Goal: Task Accomplishment & Management: Manage account settings

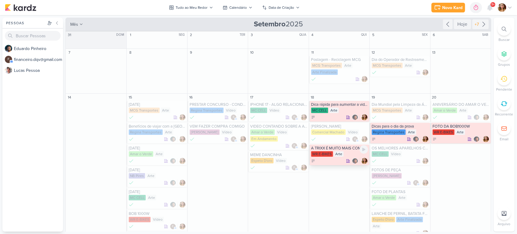
click at [349, 155] on div "WR E-BIKES Arte" at bounding box center [339, 154] width 57 height 6
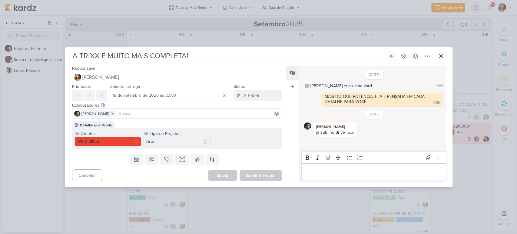
click at [502, 0] on div at bounding box center [258, 0] width 517 height 0
click at [425, 57] on icon at bounding box center [427, 55] width 7 height 7
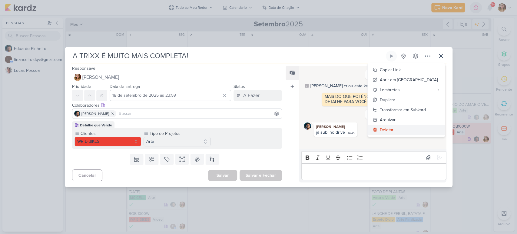
click at [420, 126] on button "Deletar" at bounding box center [406, 130] width 77 height 10
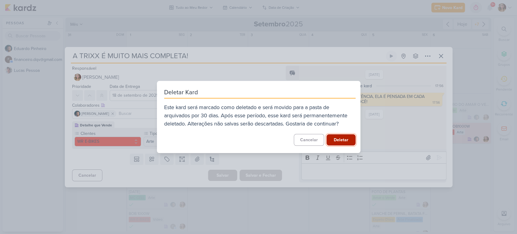
click at [327, 138] on button "Deletar" at bounding box center [341, 139] width 29 height 11
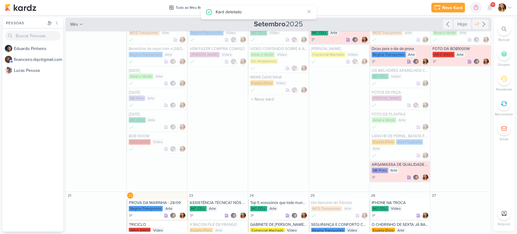
scroll to position [101, 0]
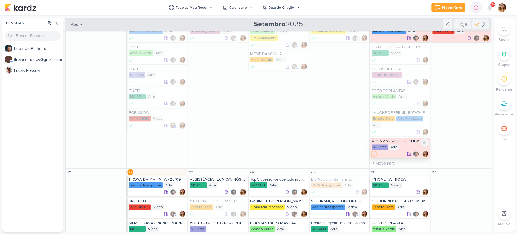
click at [372, 155] on icon at bounding box center [373, 154] width 3 height 2
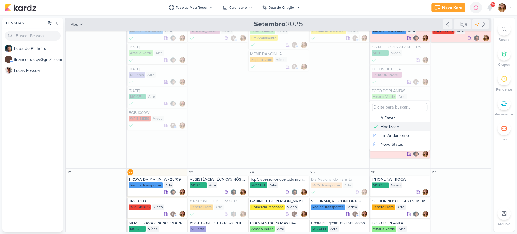
click at [390, 125] on div "Finalizado" at bounding box center [389, 127] width 19 height 6
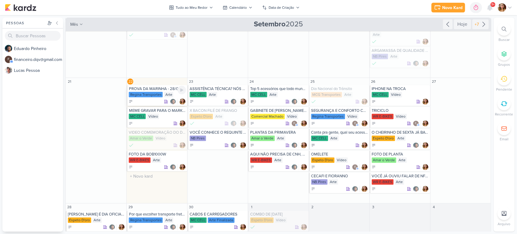
scroll to position [202, 0]
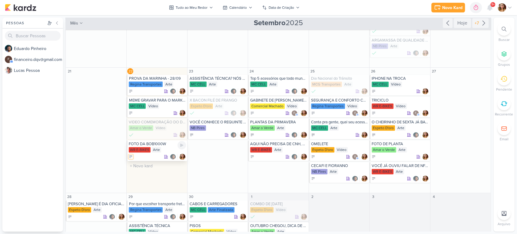
click at [131, 156] on icon at bounding box center [131, 156] width 4 height 4
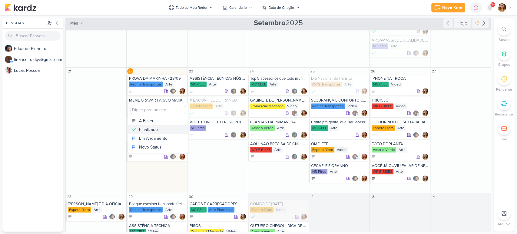
click at [173, 129] on button "Finalizado" at bounding box center [158, 129] width 60 height 9
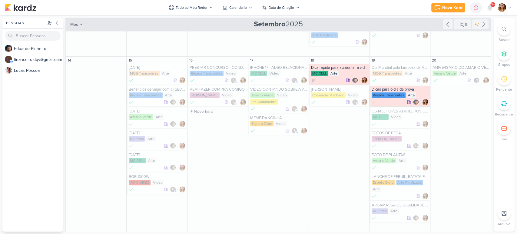
scroll to position [34, 0]
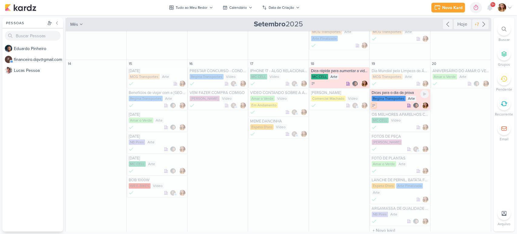
click at [372, 104] on icon at bounding box center [373, 105] width 3 height 2
click at [396, 135] on div "Finalizado" at bounding box center [389, 135] width 19 height 6
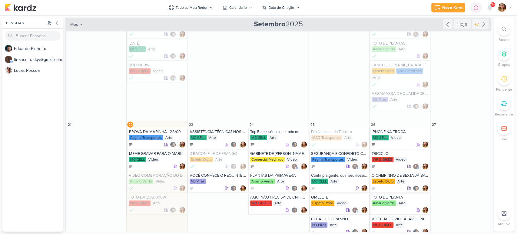
scroll to position [202, 0]
